Goal: Obtain resource: Obtain resource

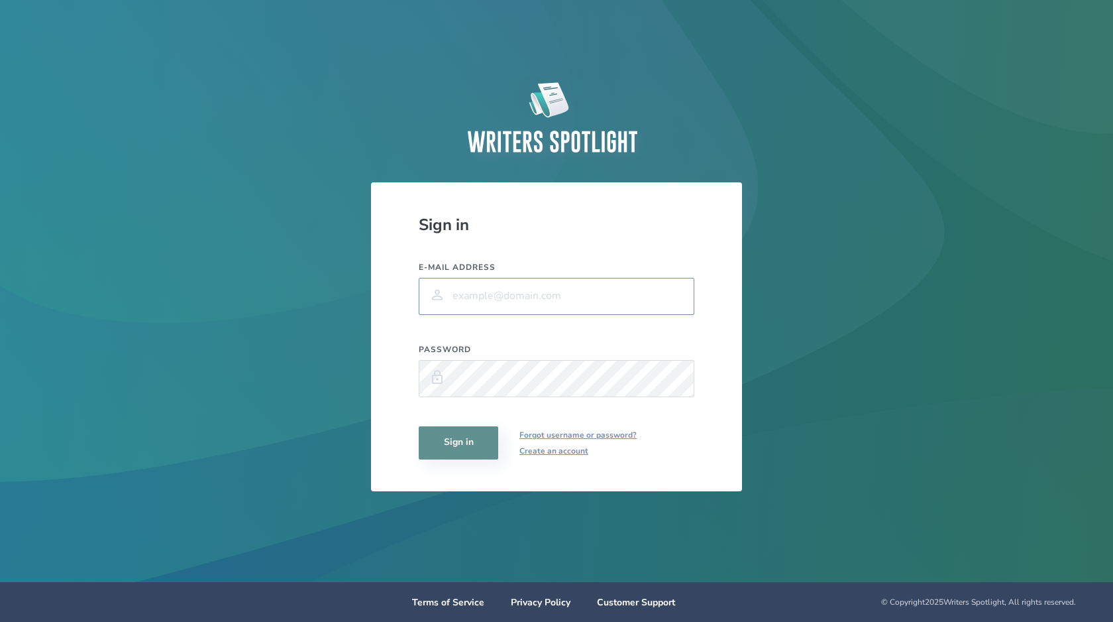
type input "[EMAIL_ADDRESS][PERSON_NAME][DOMAIN_NAME]"
click at [551, 294] on input "[EMAIL_ADDRESS][PERSON_NAME][DOMAIN_NAME]" at bounding box center [557, 296] width 276 height 37
click at [470, 440] on button "Sign in" at bounding box center [459, 442] width 80 height 33
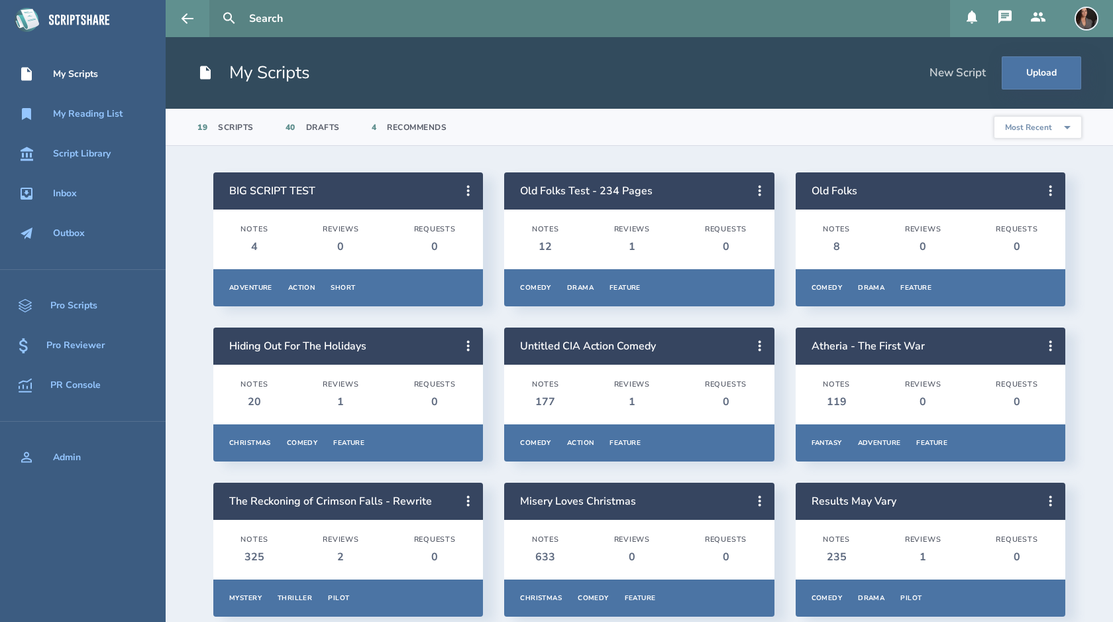
click at [271, 15] on input "text" at bounding box center [594, 18] width 701 height 37
click at [976, 19] on icon at bounding box center [972, 17] width 16 height 16
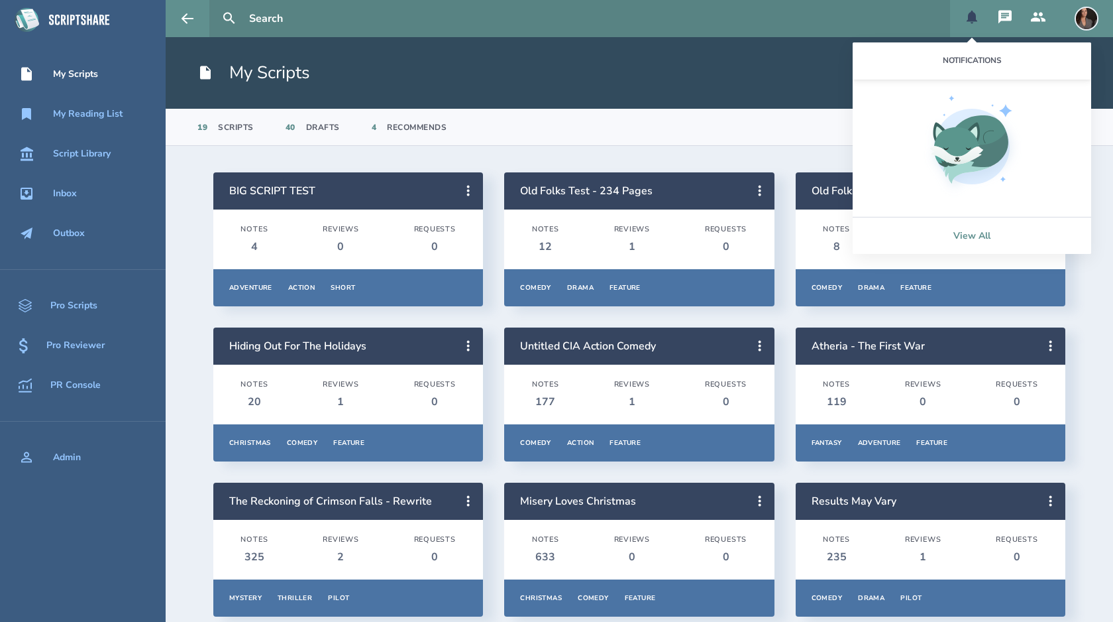
click at [962, 232] on link "View All" at bounding box center [972, 235] width 239 height 37
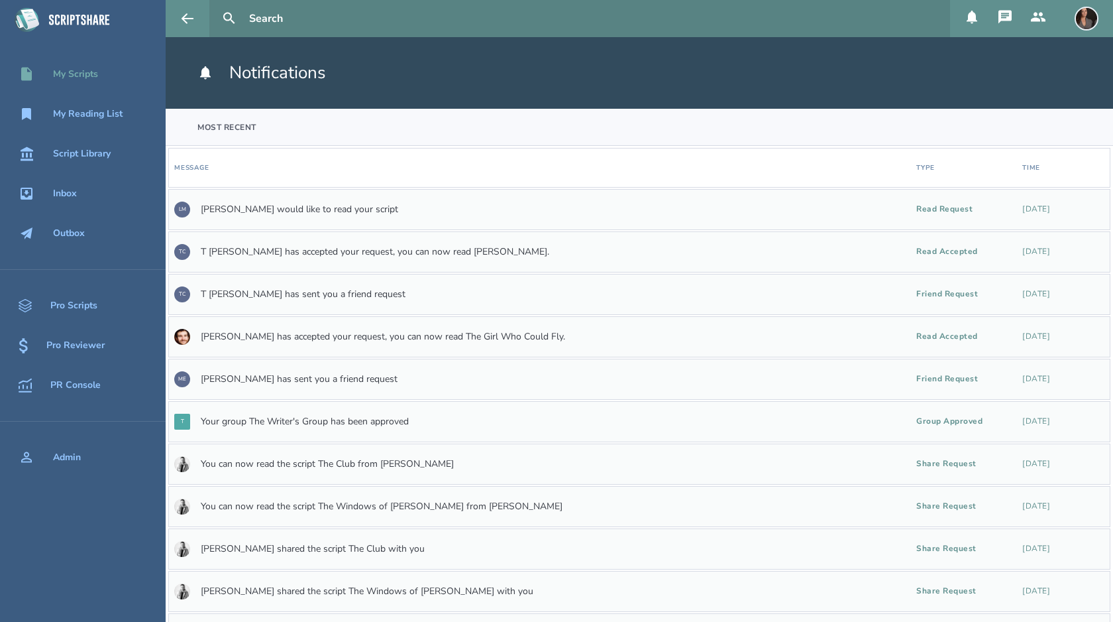
click at [95, 73] on div "My Scripts" at bounding box center [75, 74] width 45 height 11
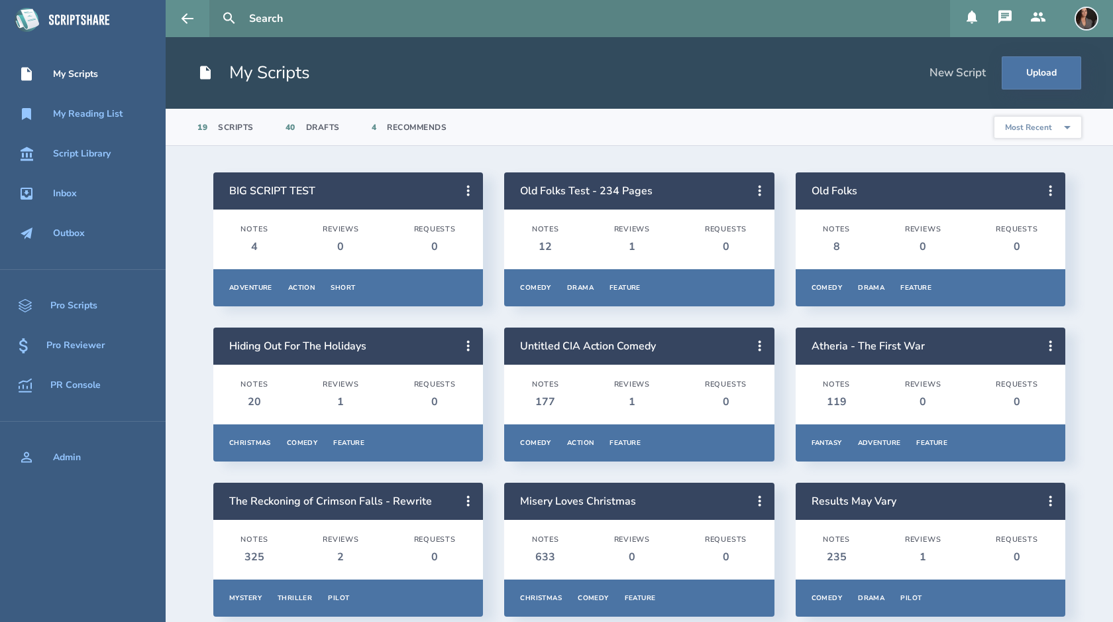
click at [367, 15] on input "text" at bounding box center [594, 18] width 701 height 37
type input "[PERSON_NAME]"
click at [215, 4] on button at bounding box center [229, 18] width 29 height 29
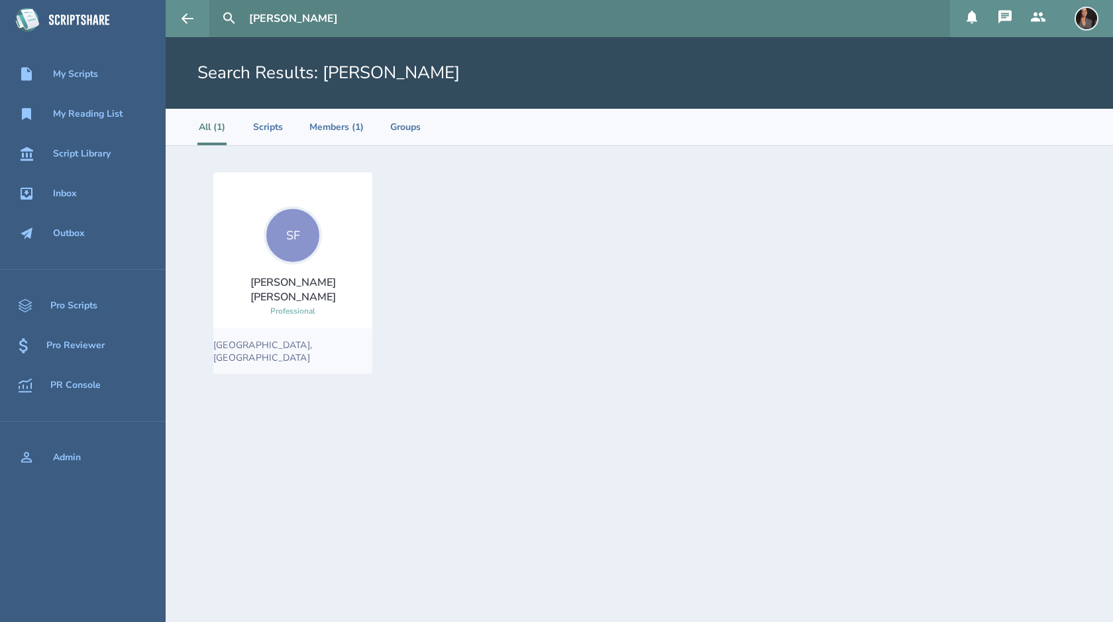
click at [307, 290] on div "[PERSON_NAME]" at bounding box center [293, 289] width 138 height 29
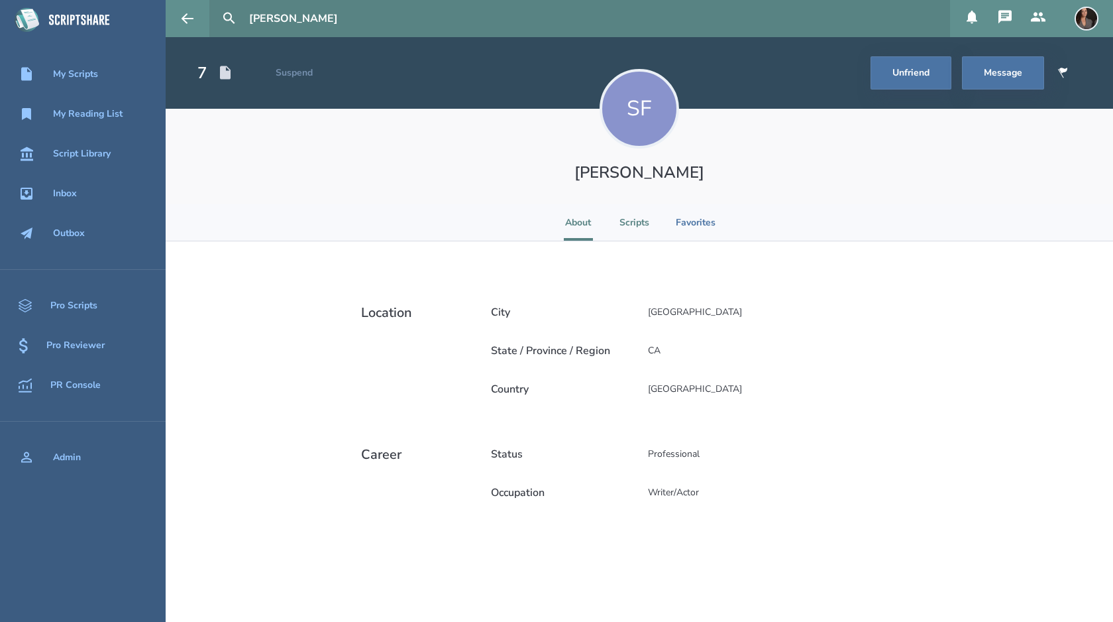
click at [637, 223] on li "Scripts" at bounding box center [635, 222] width 30 height 36
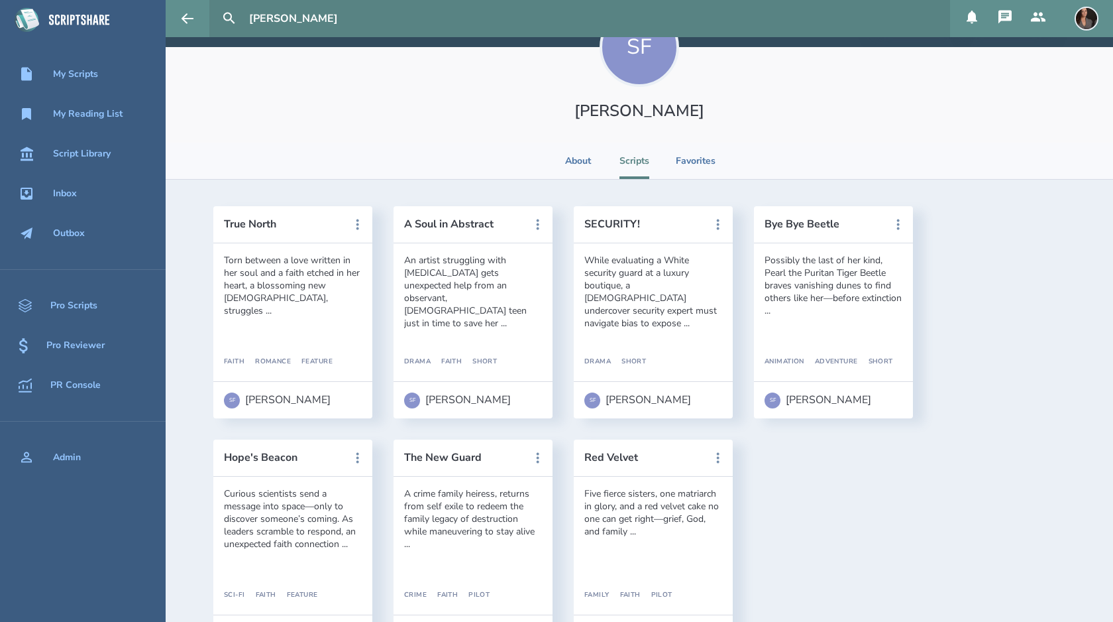
scroll to position [118, 0]
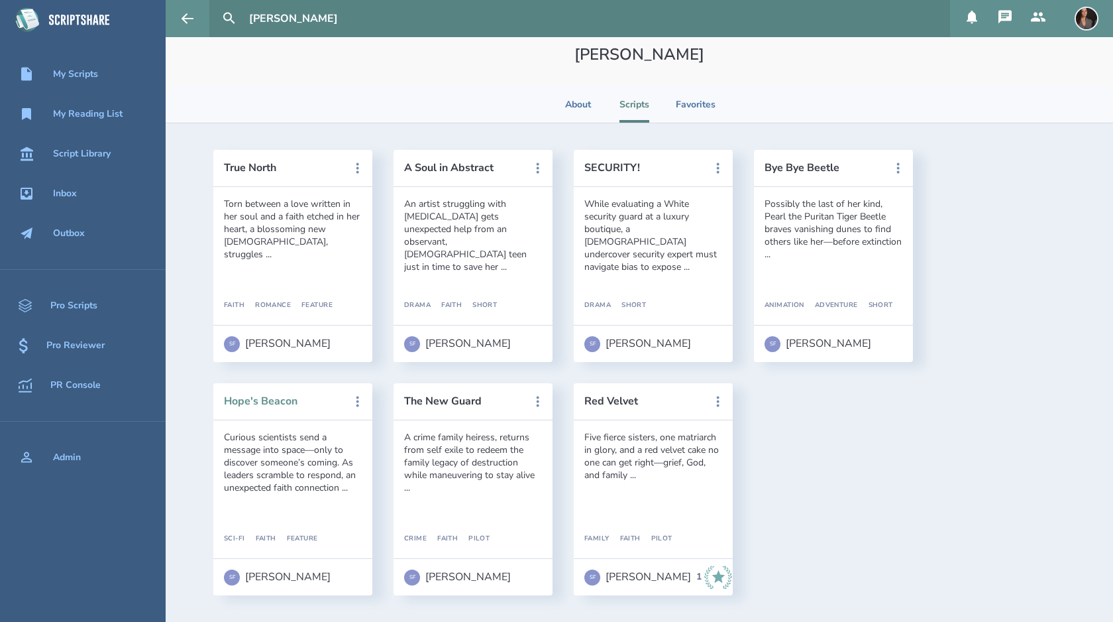
click at [270, 400] on button "Hope's Beacon" at bounding box center [283, 401] width 119 height 12
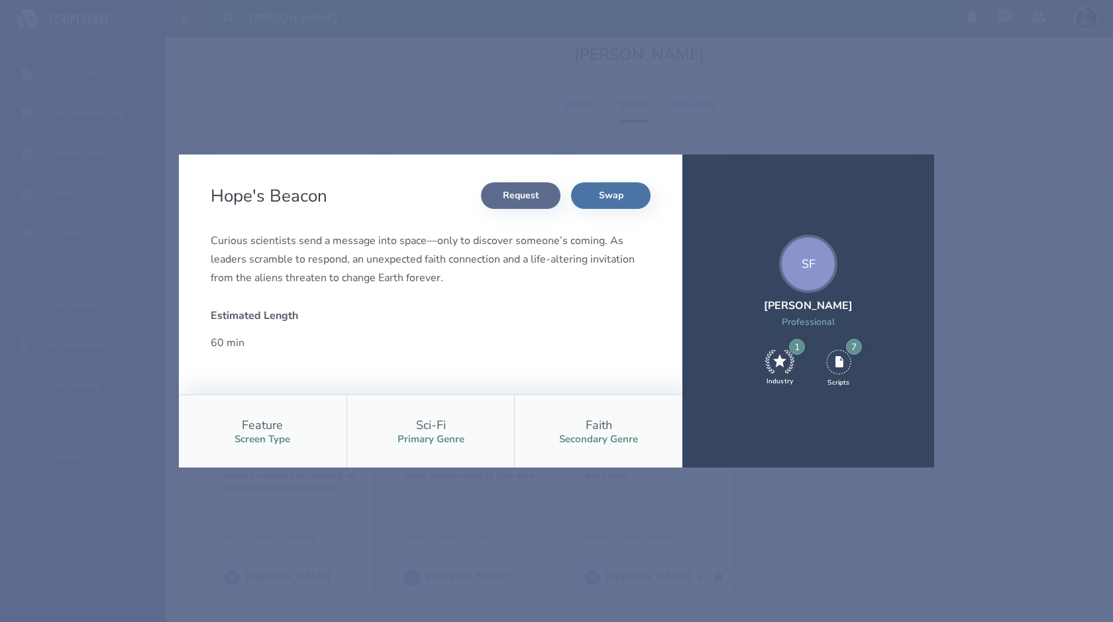
click at [543, 197] on button "Request" at bounding box center [521, 195] width 80 height 27
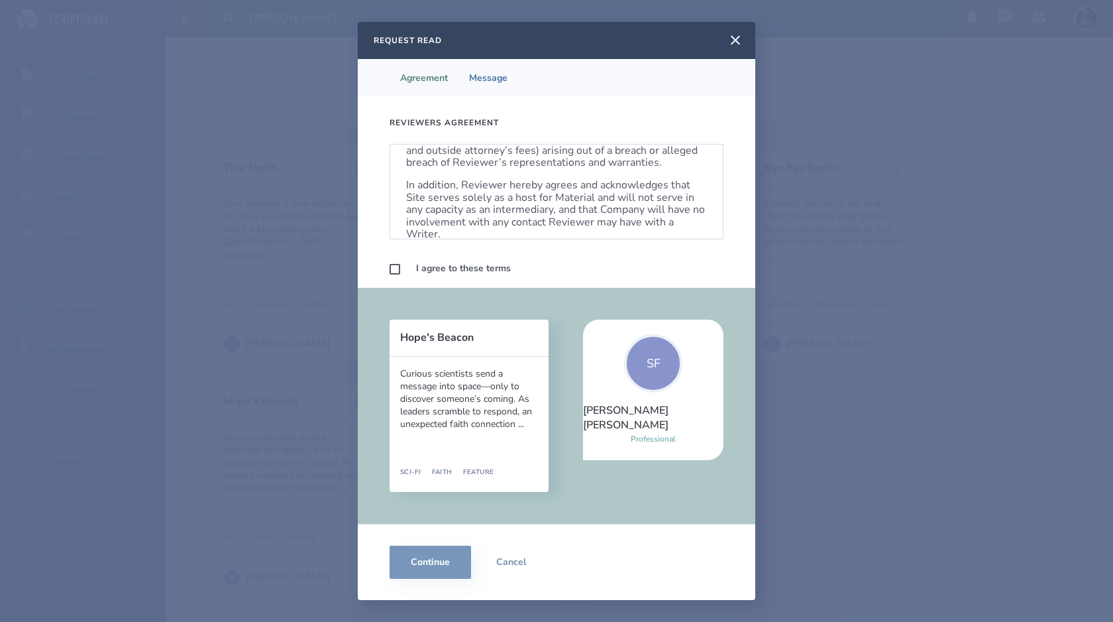
scroll to position [802, 0]
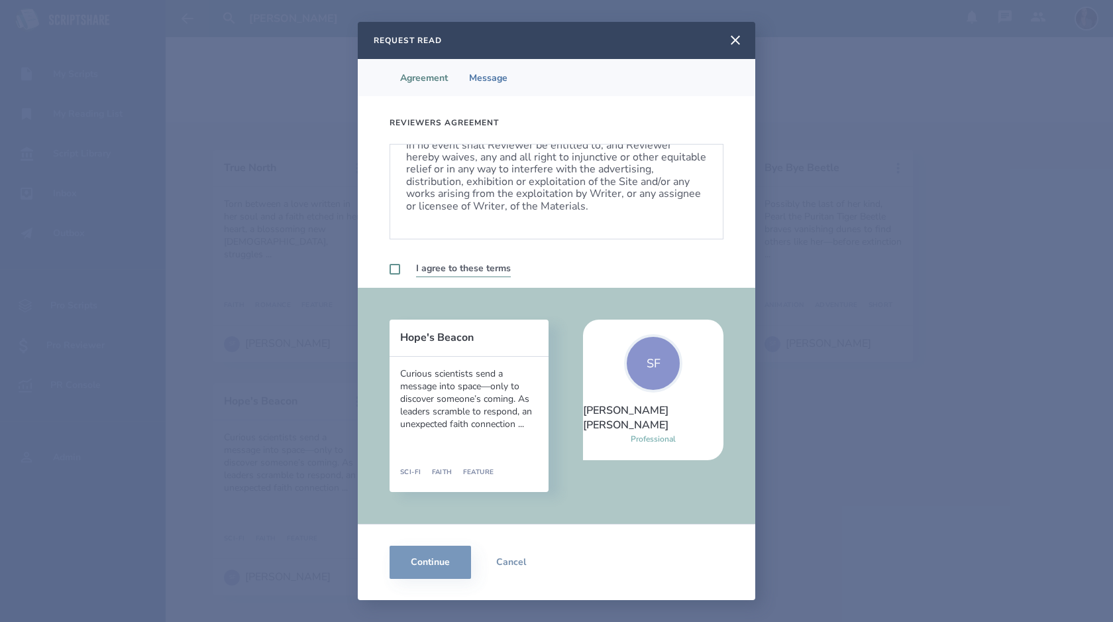
click at [392, 268] on label at bounding box center [395, 269] width 11 height 11
checkbox input "true"
click at [425, 562] on button "Continue" at bounding box center [431, 561] width 82 height 33
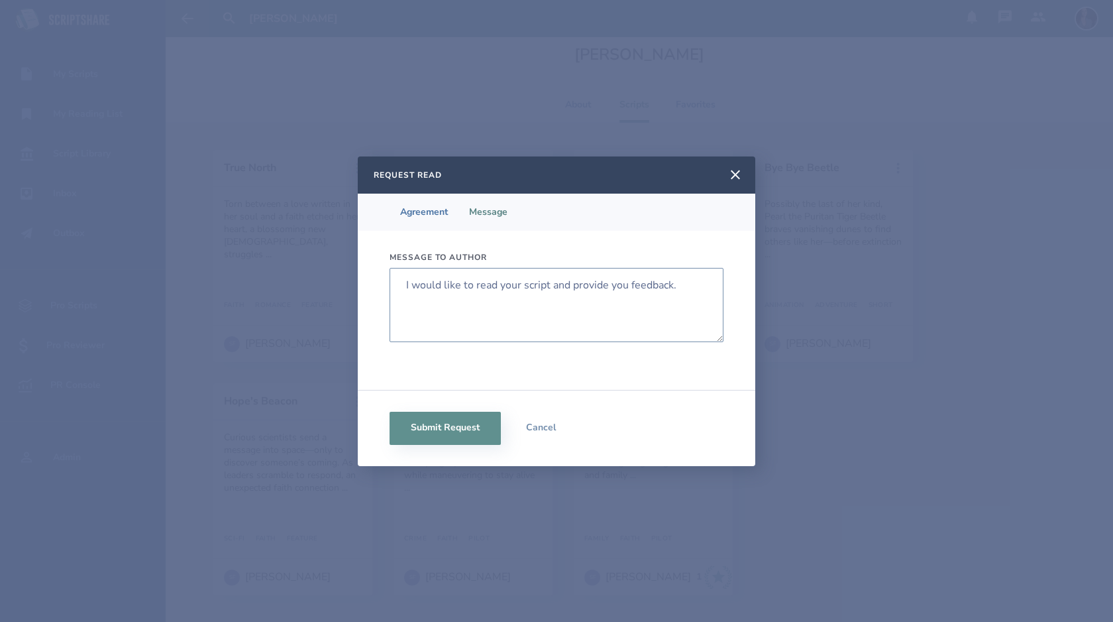
drag, startPoint x: 690, startPoint y: 285, endPoint x: 384, endPoint y: 286, distance: 306.8
click at [384, 286] on div "Message to author I would like to read your script and provide you feedback." at bounding box center [557, 310] width 398 height 159
click at [406, 285] on textarea "I would like to read your script and provide you feedback." at bounding box center [557, 305] width 334 height 74
drag, startPoint x: 690, startPoint y: 277, endPoint x: 449, endPoint y: 276, distance: 240.5
click at [449, 276] on textarea "I would like to read your script and provide you feedback." at bounding box center [557, 305] width 334 height 74
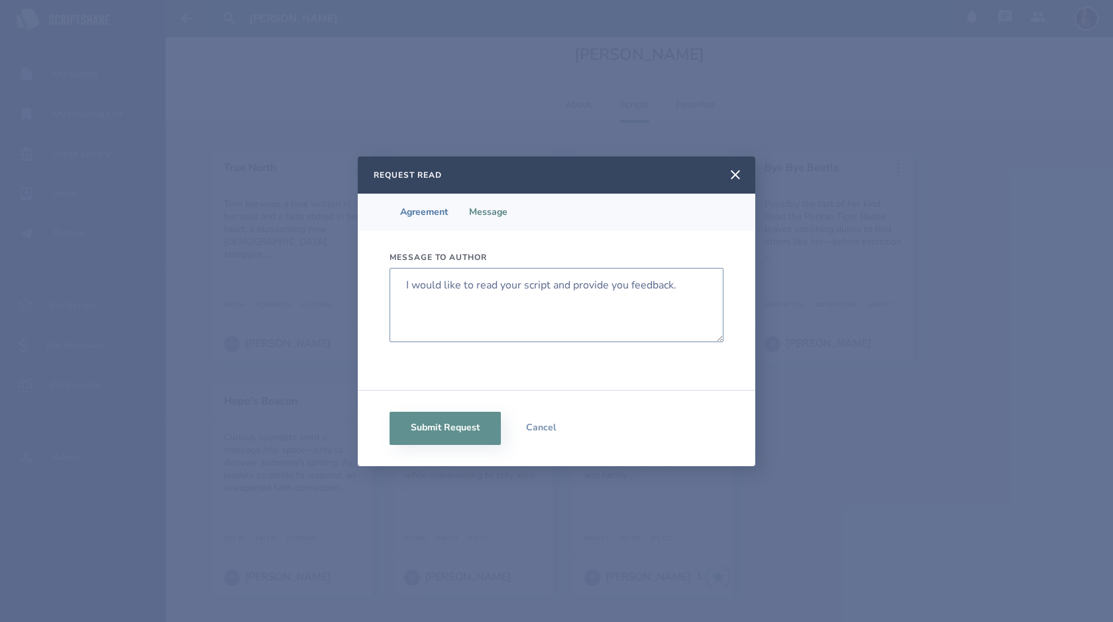
drag, startPoint x: 684, startPoint y: 283, endPoint x: 374, endPoint y: 272, distance: 310.3
click at [374, 272] on div "Message to author I would like to read your script and provide you feedback." at bounding box center [557, 310] width 398 height 159
type textarea "Hi [PERSON_NAME]! This is the script you were talking about, right? Looking for…"
click at [463, 430] on button "Submit Request" at bounding box center [445, 427] width 111 height 33
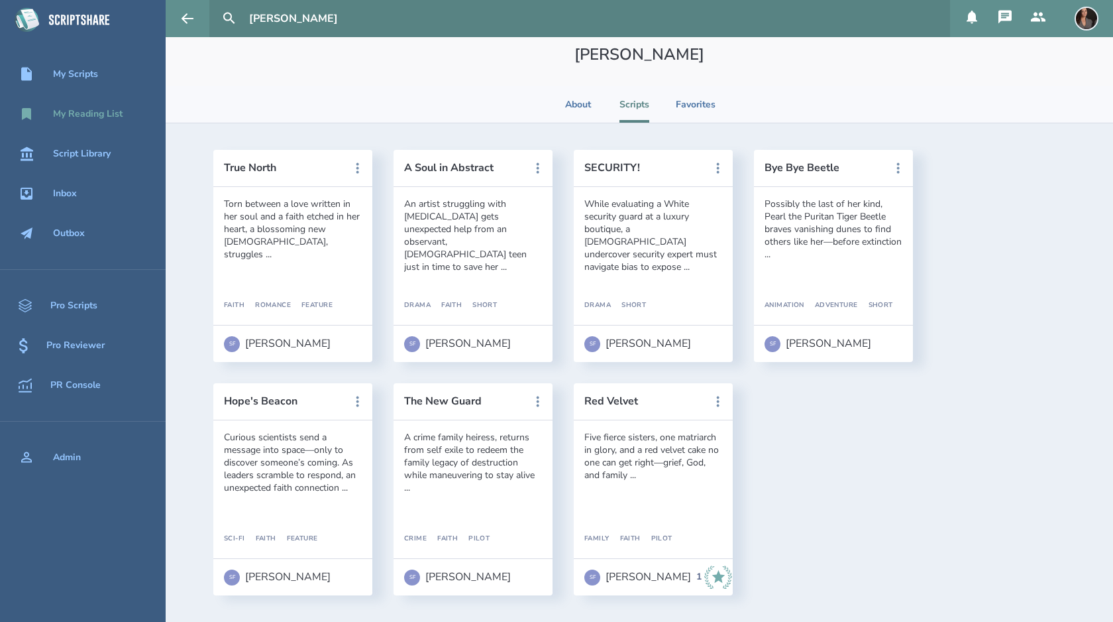
click at [98, 119] on div "My Reading List" at bounding box center [88, 114] width 70 height 11
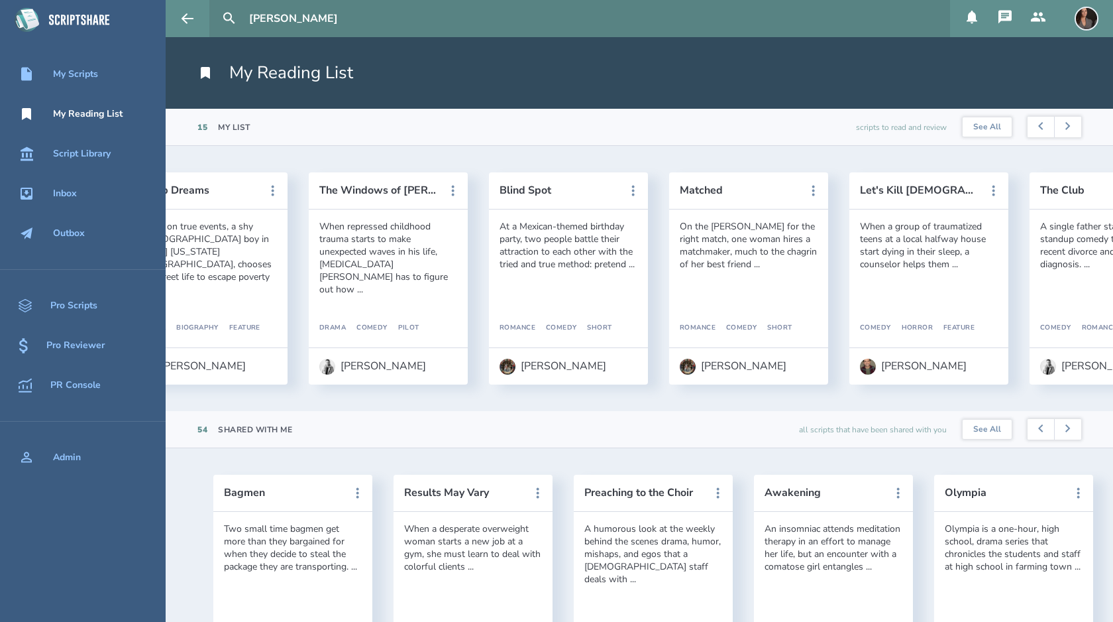
scroll to position [0, 1552]
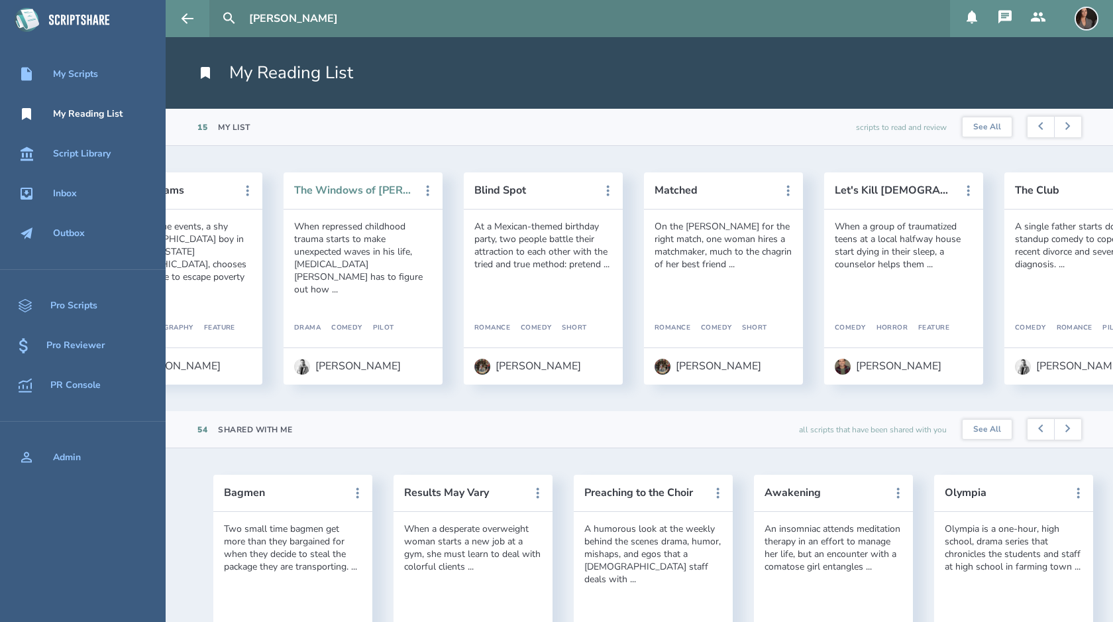
click at [386, 190] on button "The Windows of [PERSON_NAME]" at bounding box center [353, 190] width 119 height 12
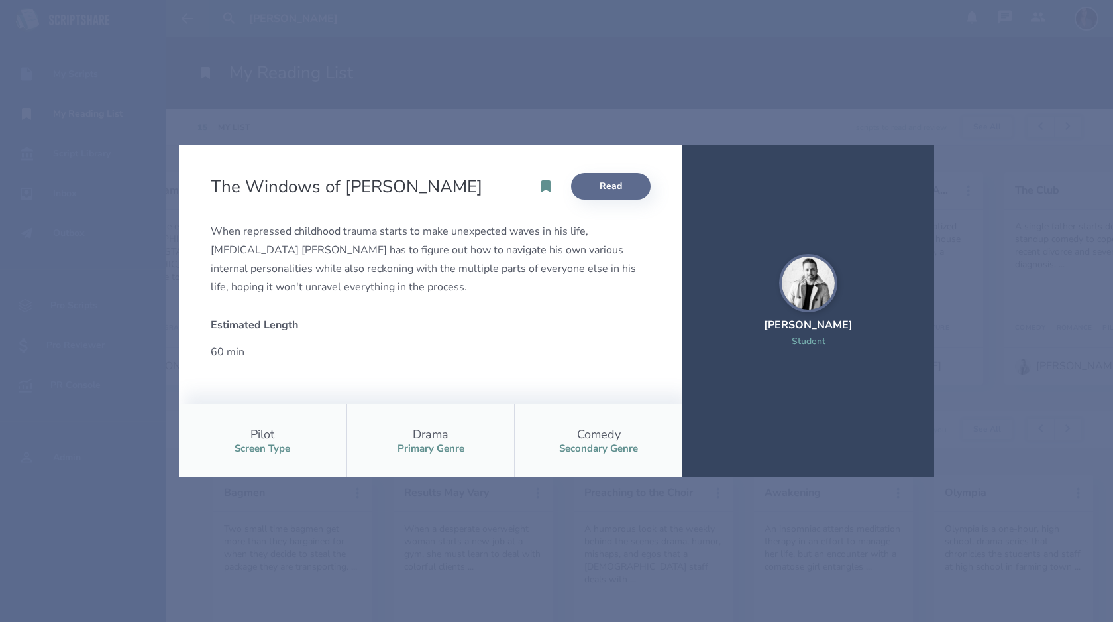
click at [623, 181] on link "Read" at bounding box center [611, 186] width 80 height 27
